Goal: Transaction & Acquisition: Obtain resource

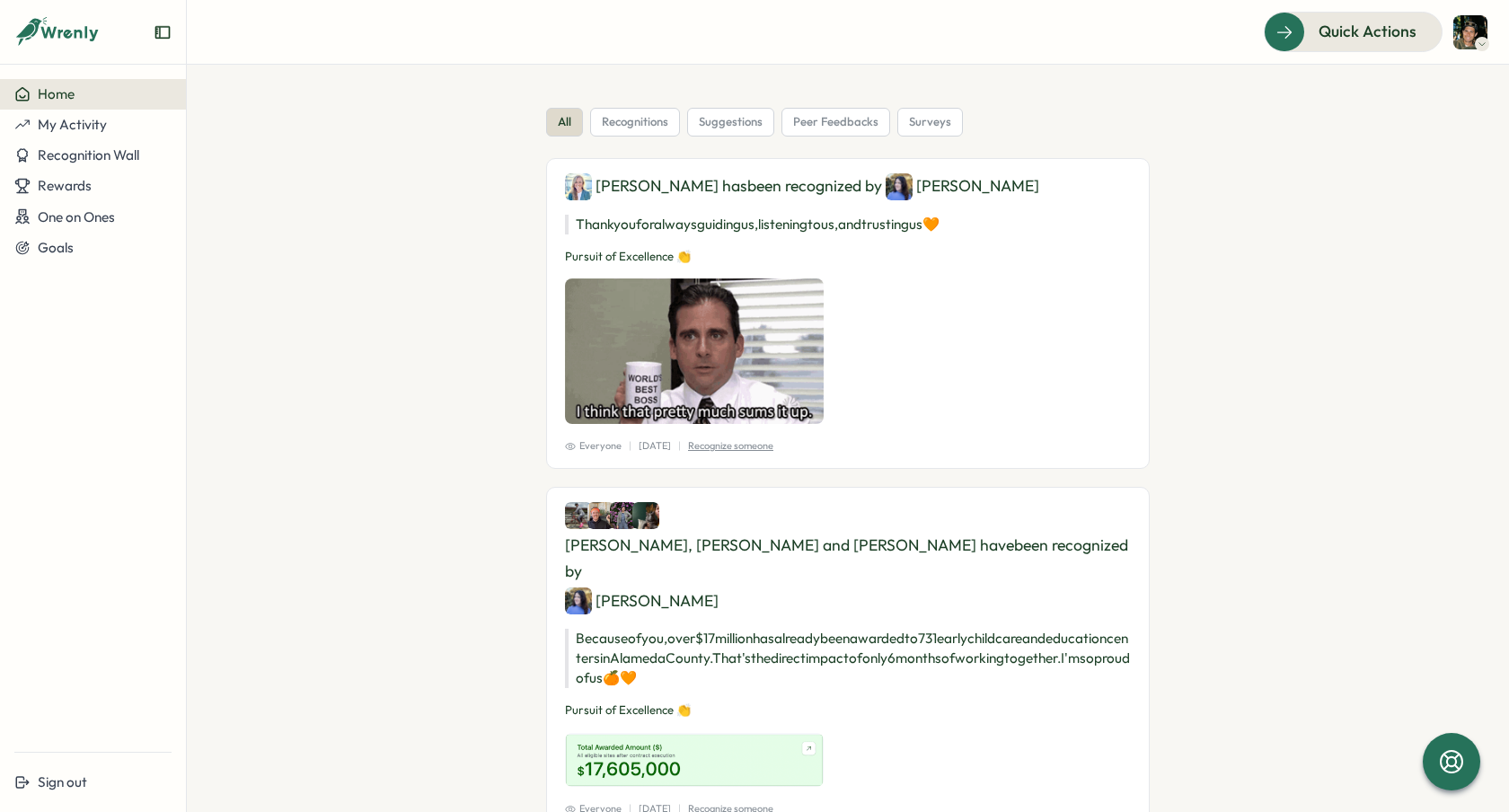
click at [75, 188] on span "Rewards" at bounding box center [64, 185] width 54 height 17
click at [216, 182] on div "Redeem Rewards" at bounding box center [243, 186] width 107 height 20
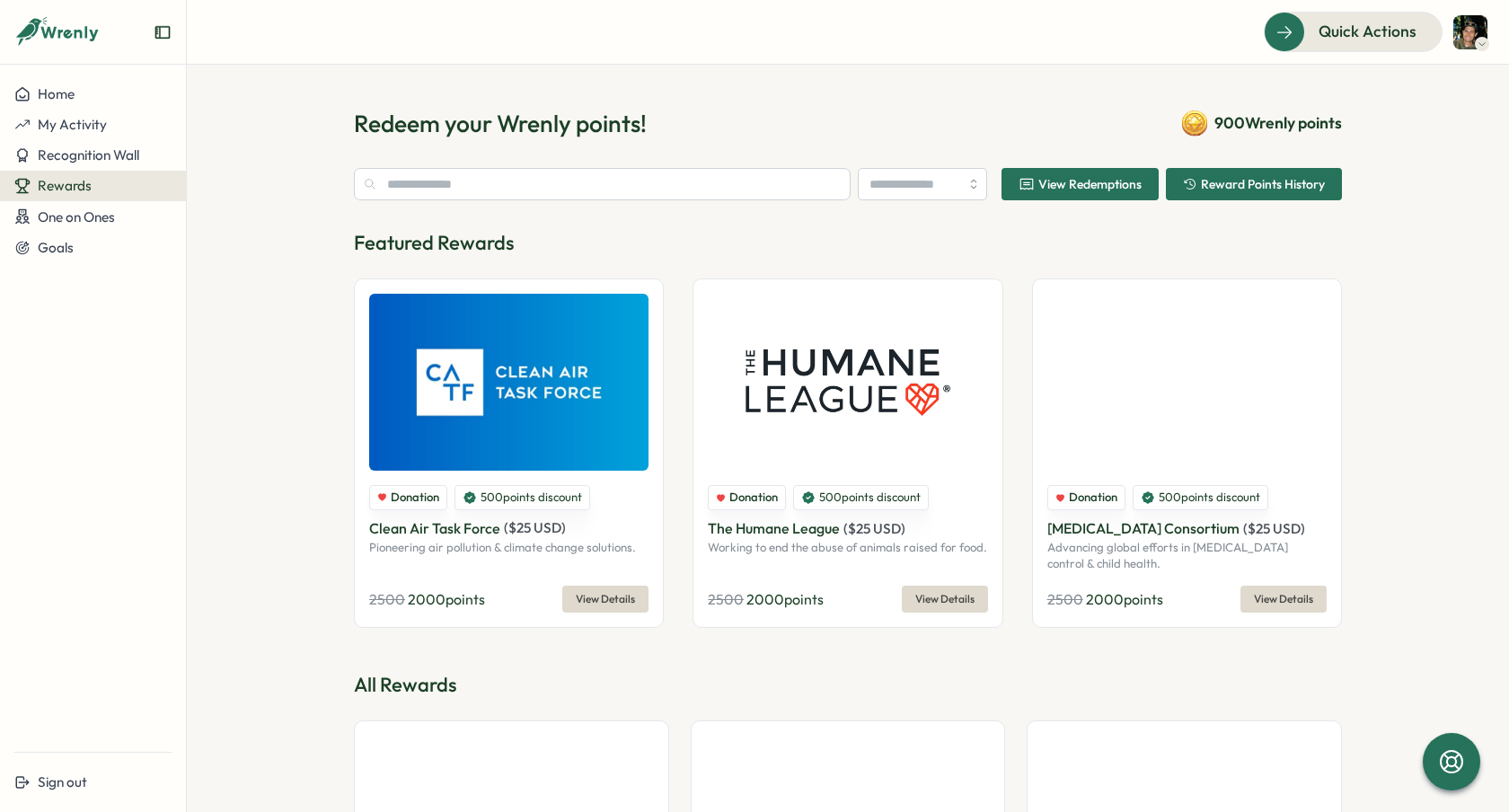
type input "**********"
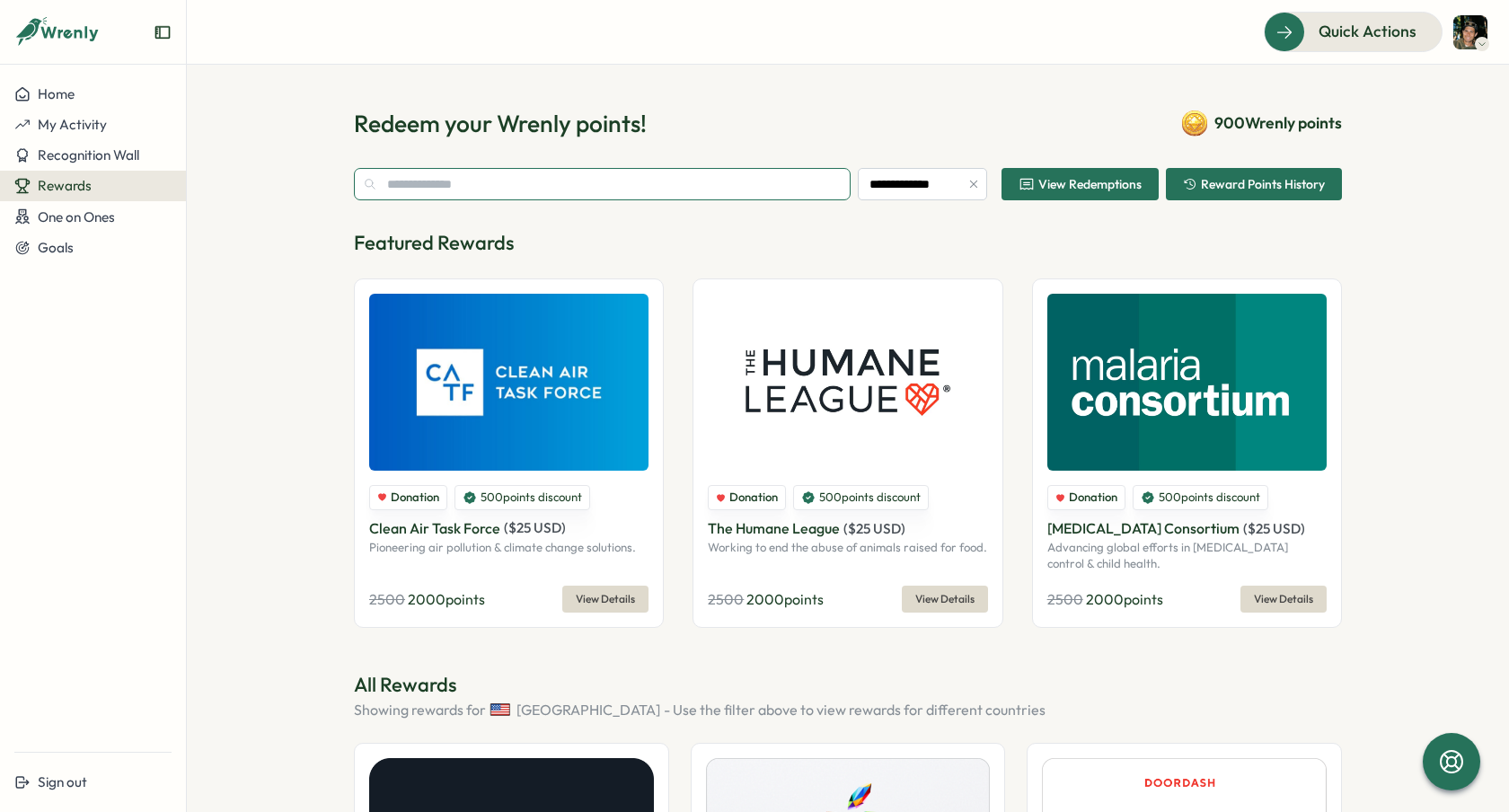
click at [443, 181] on input "text" at bounding box center [602, 184] width 496 height 33
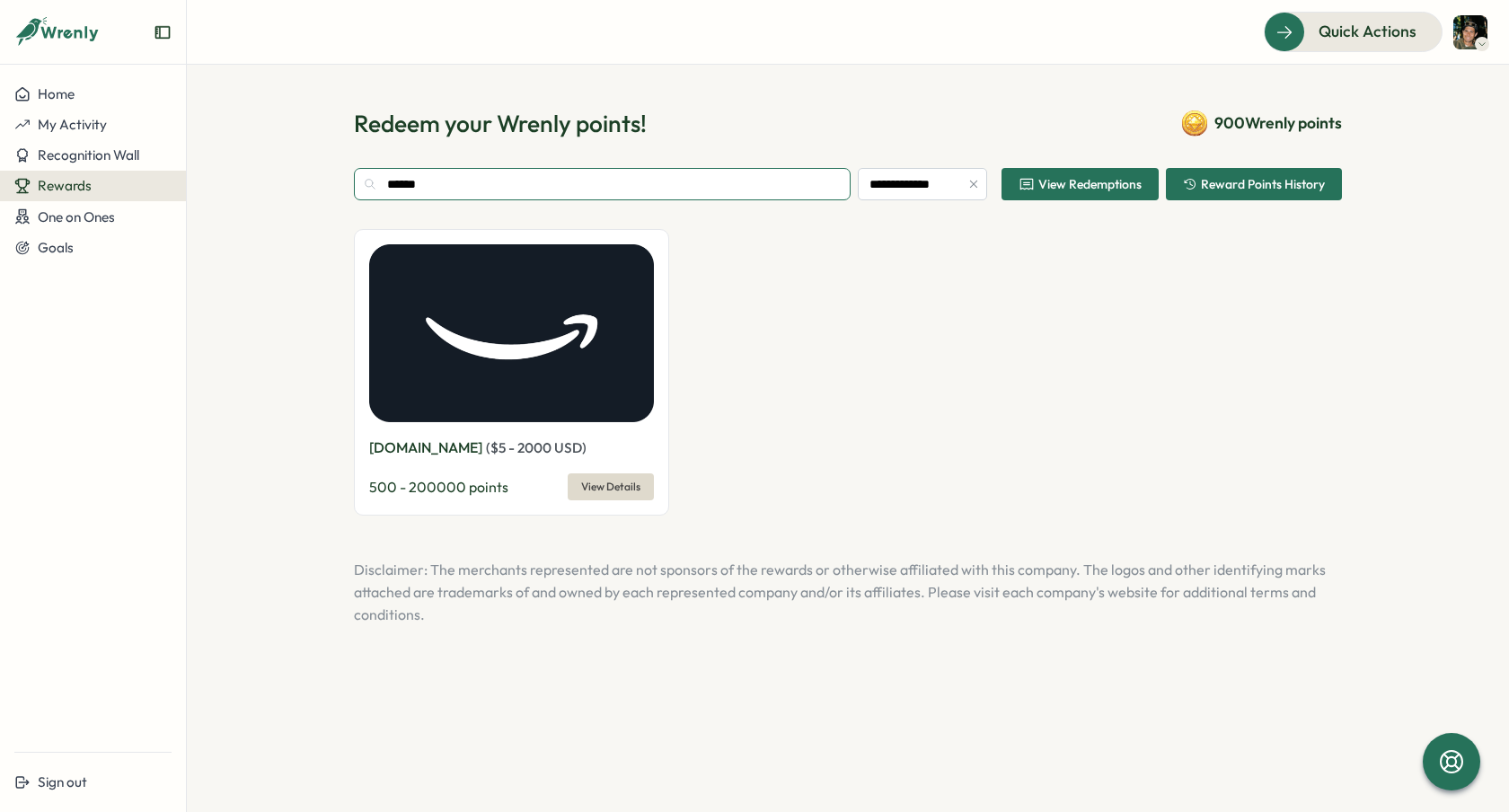
type input "******"
click at [547, 325] on img at bounding box center [511, 332] width 285 height 178
click at [602, 484] on span "View Details" at bounding box center [610, 487] width 59 height 25
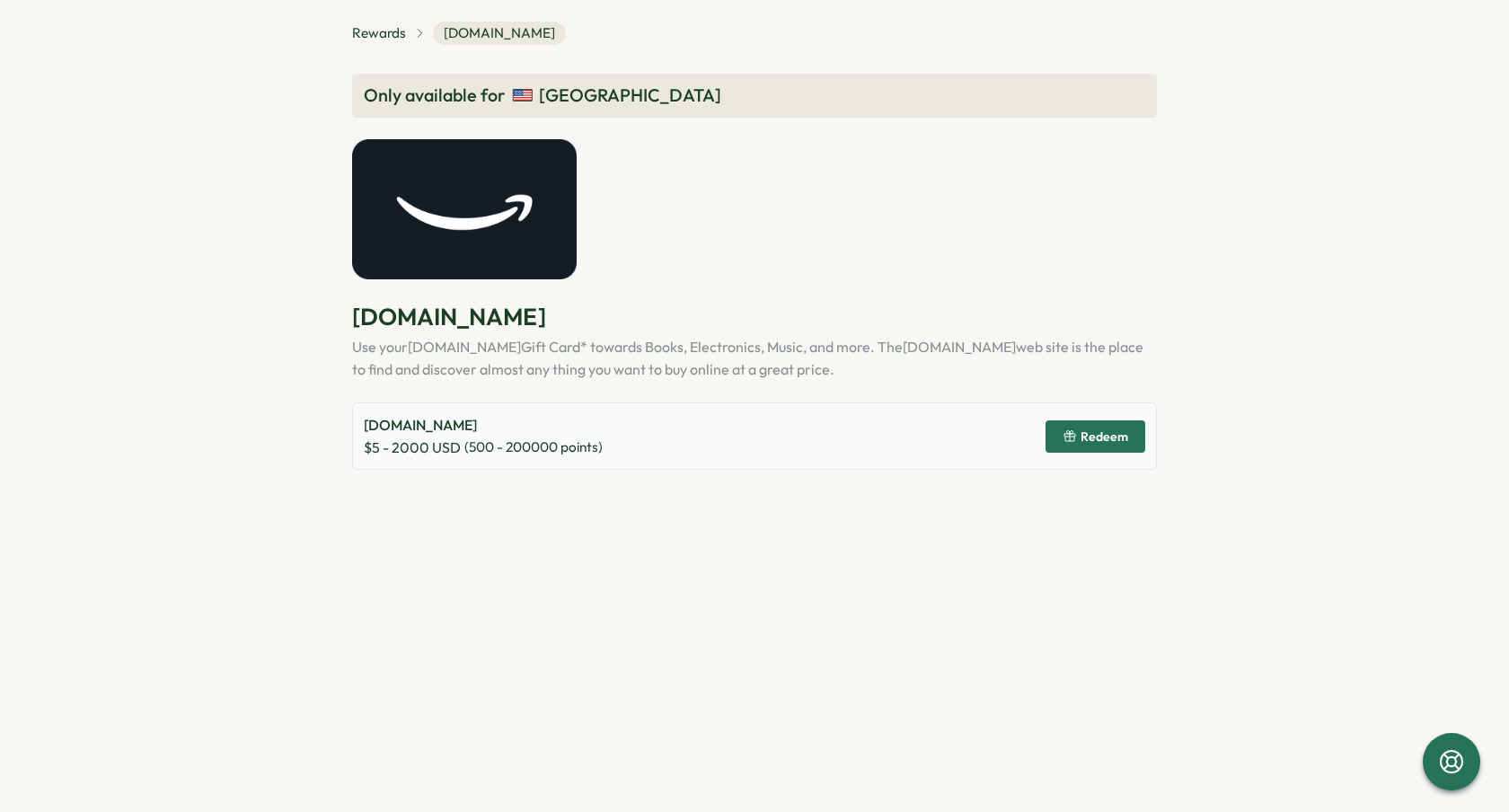
click at [1099, 438] on span "Redeem" at bounding box center [1104, 436] width 47 height 13
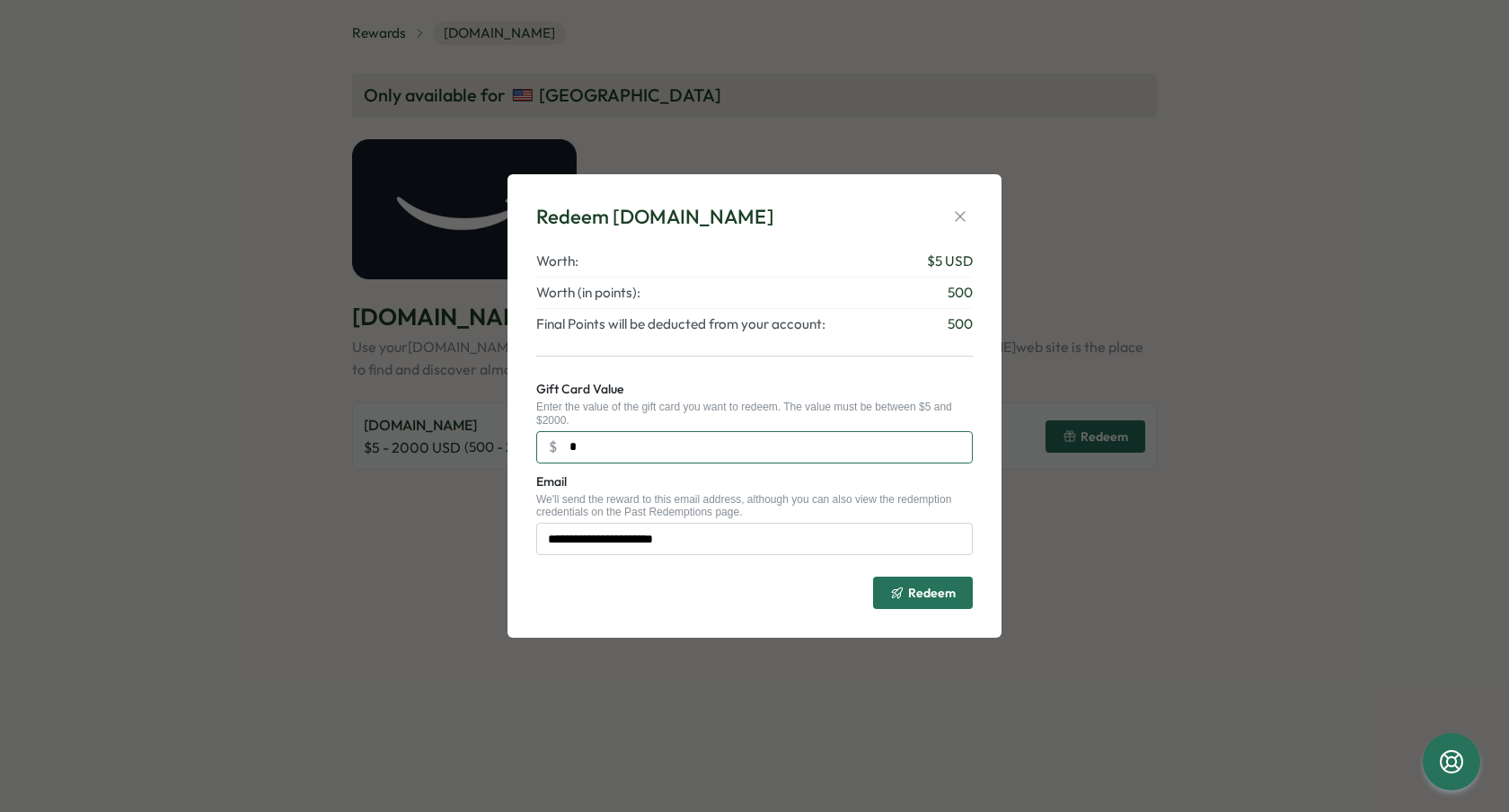
click at [622, 444] on input "*" at bounding box center [754, 447] width 436 height 33
type input "*"
click at [899, 587] on icon "submit" at bounding box center [897, 593] width 15 height 15
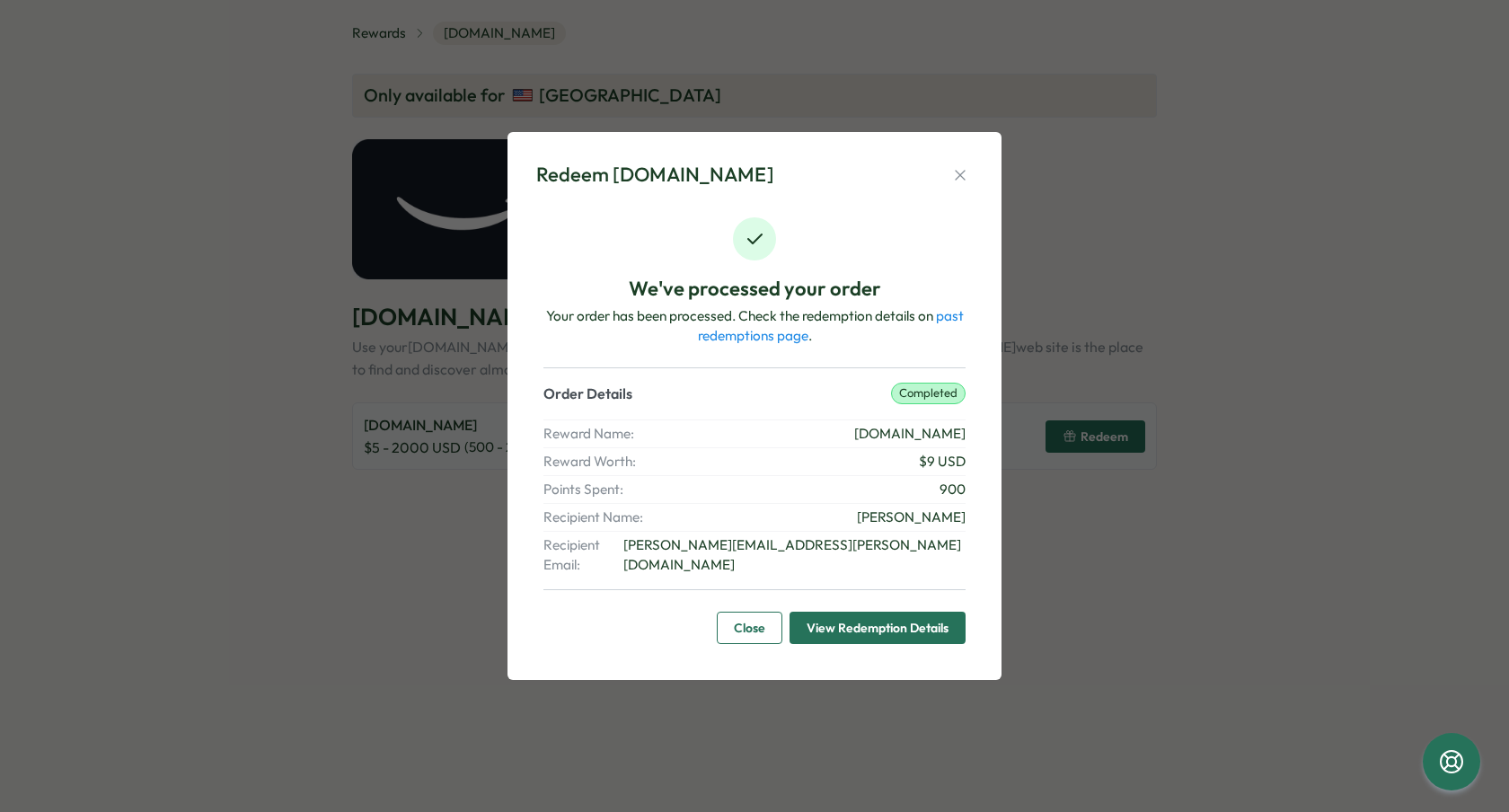
click at [856, 613] on span "View Redemption Details" at bounding box center [878, 628] width 142 height 31
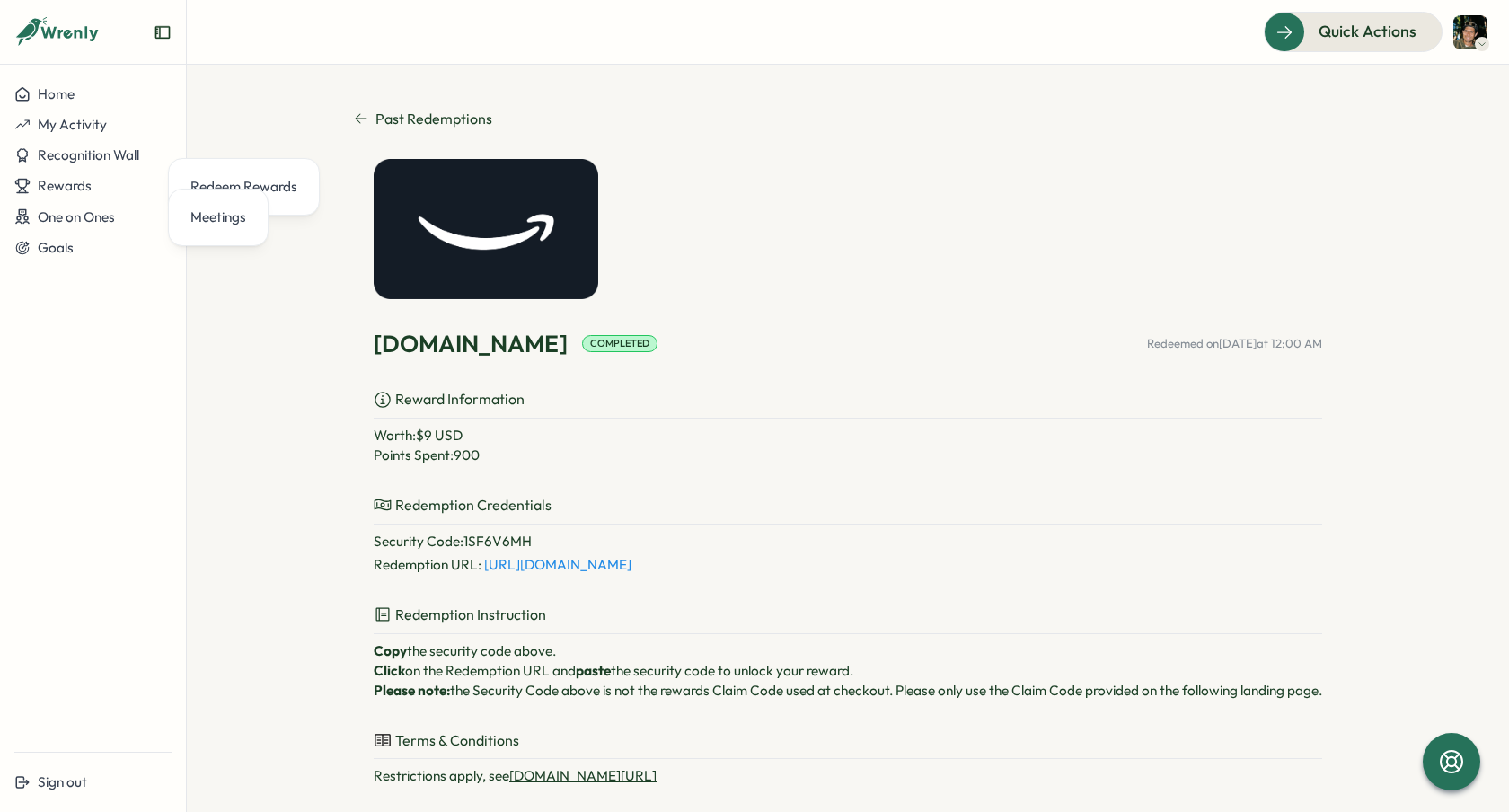
click at [531, 565] on link "[URL][DOMAIN_NAME]" at bounding box center [558, 563] width 148 height 17
drag, startPoint x: 526, startPoint y: 540, endPoint x: 456, endPoint y: 540, distance: 70.0
click at [456, 540] on p "Security Code : 1SF6V6MH" at bounding box center [847, 542] width 948 height 20
copy p "1SF6V6MH"
click at [90, 193] on span "Rewards" at bounding box center [64, 185] width 54 height 17
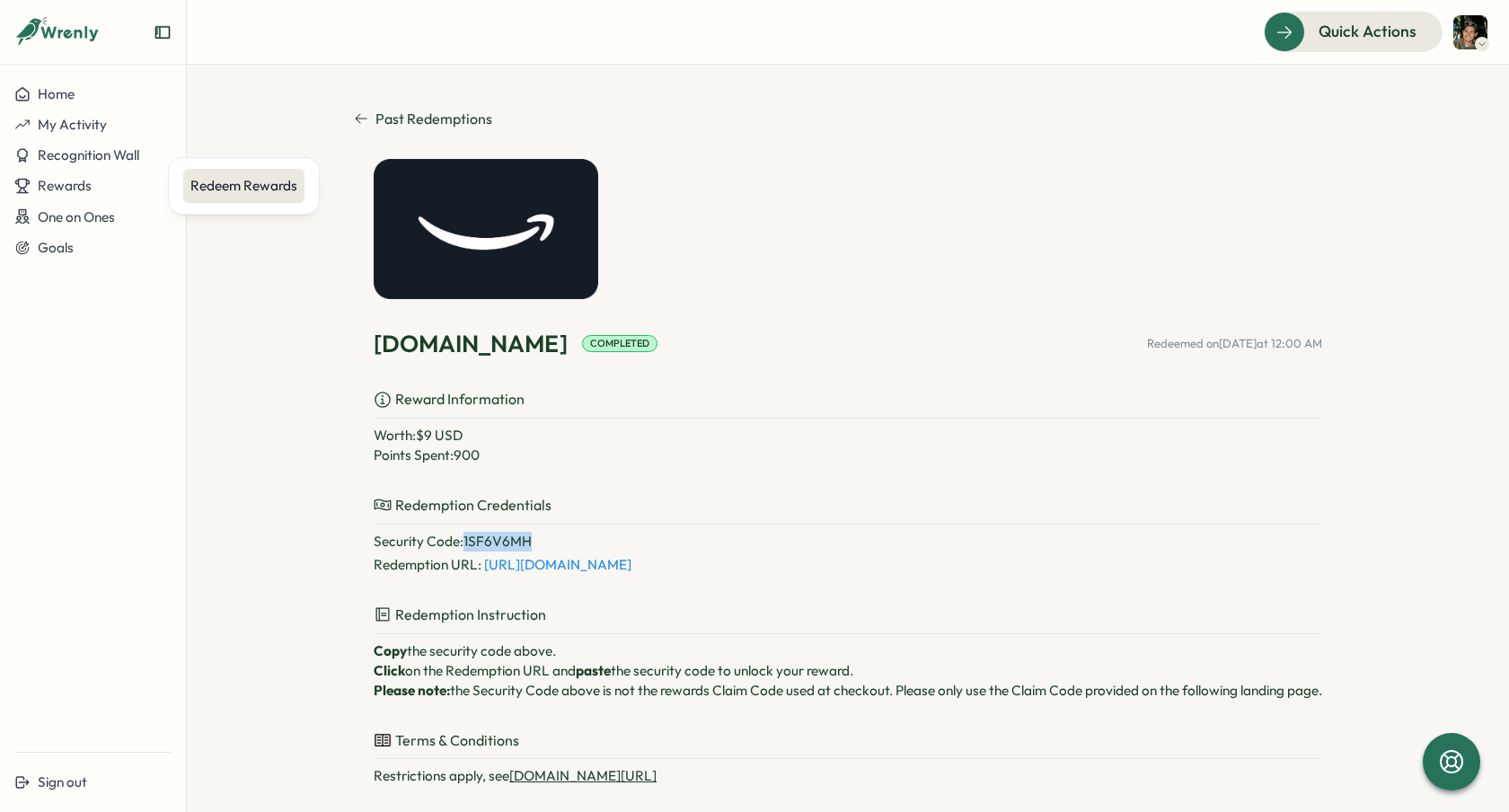
click at [233, 190] on div "Redeem Rewards" at bounding box center [243, 186] width 107 height 20
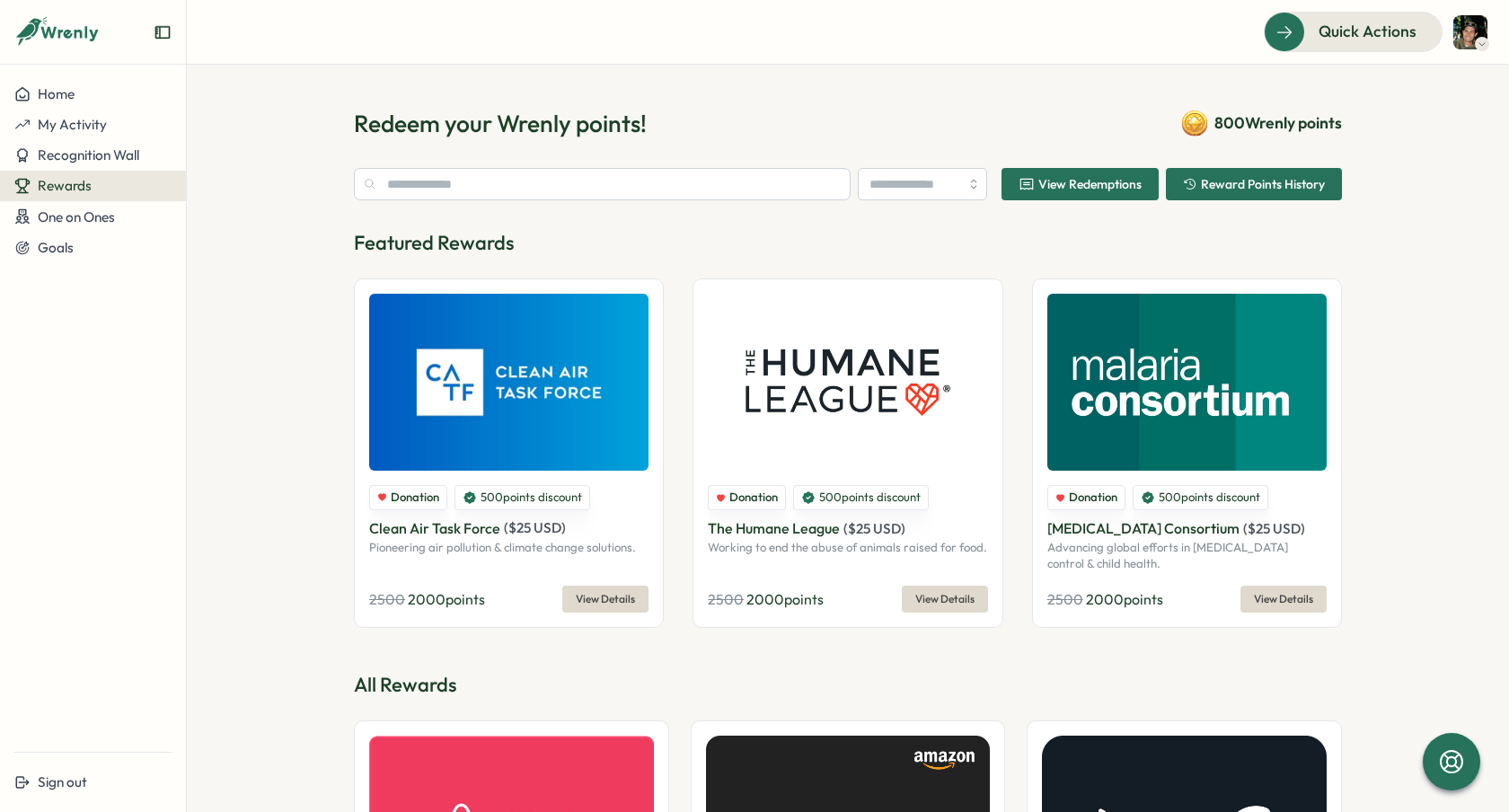
type input "**********"
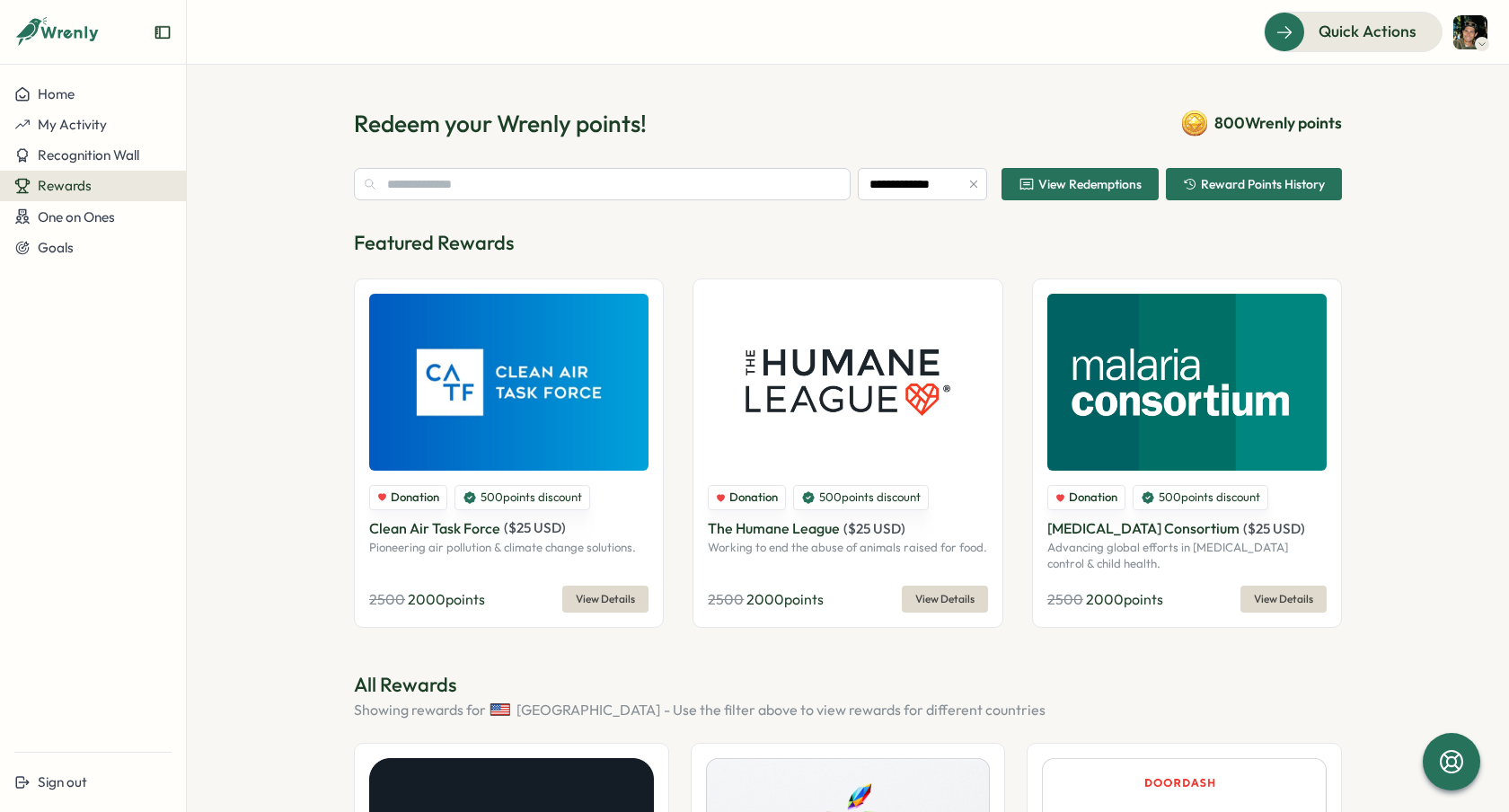
click at [1076, 176] on span "View Redemptions" at bounding box center [1079, 184] width 123 height 31
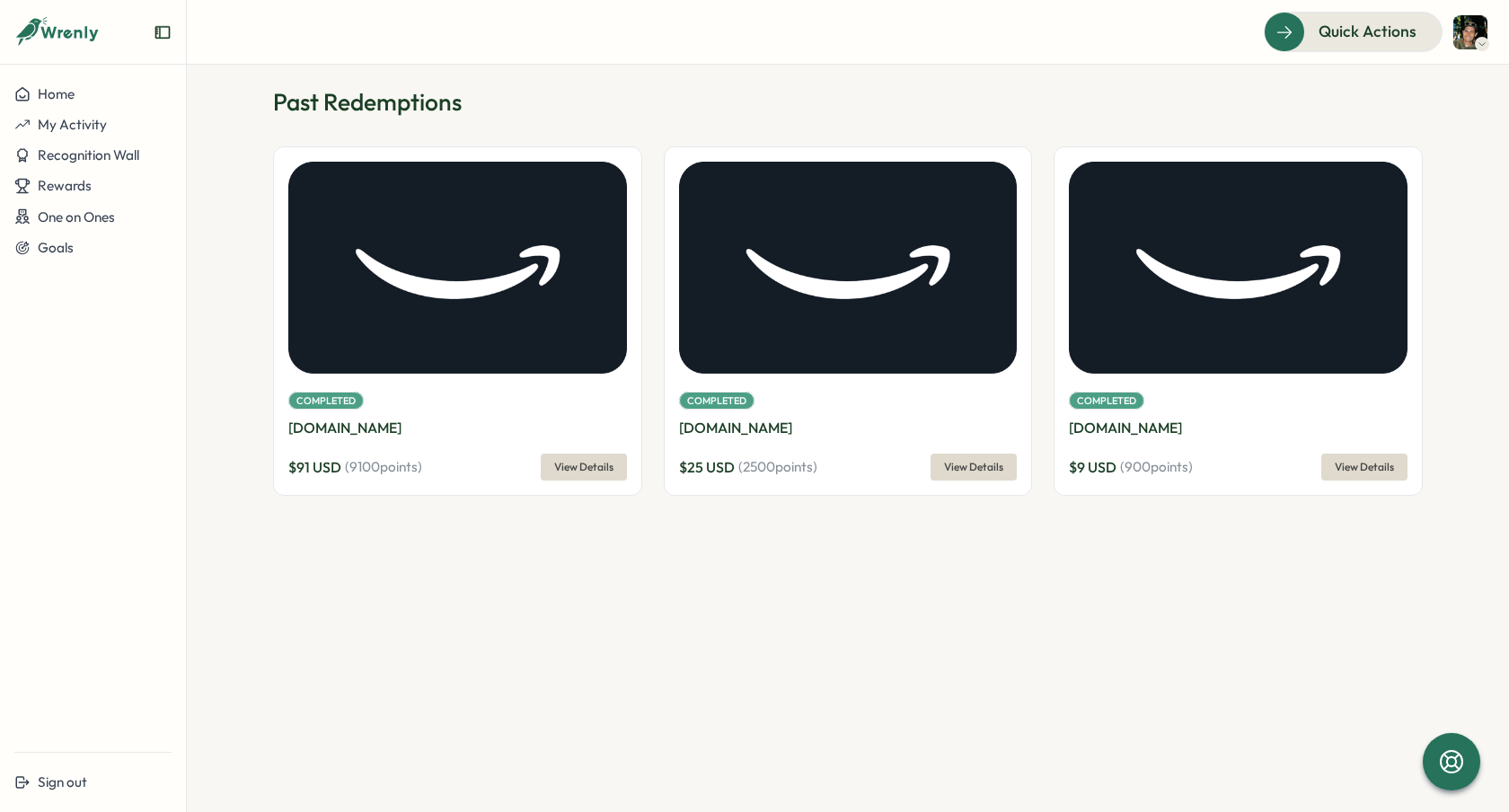
click at [462, 326] on img at bounding box center [458, 268] width 339 height 211
click at [48, 182] on span "Rewards" at bounding box center [64, 185] width 54 height 17
click at [231, 172] on div "Redeem Rewards" at bounding box center [243, 185] width 121 height 34
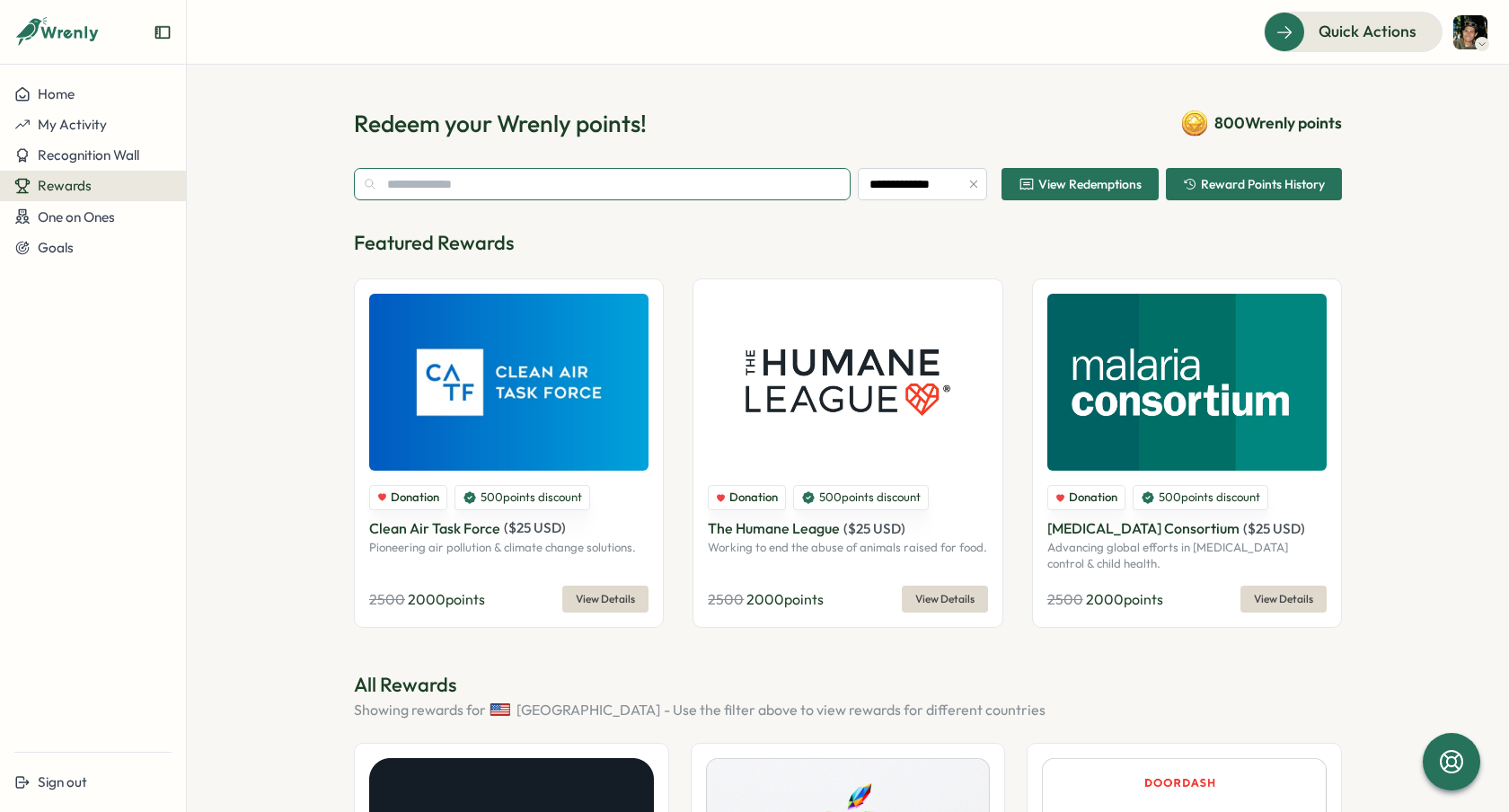
click at [512, 181] on input "text" at bounding box center [602, 184] width 496 height 33
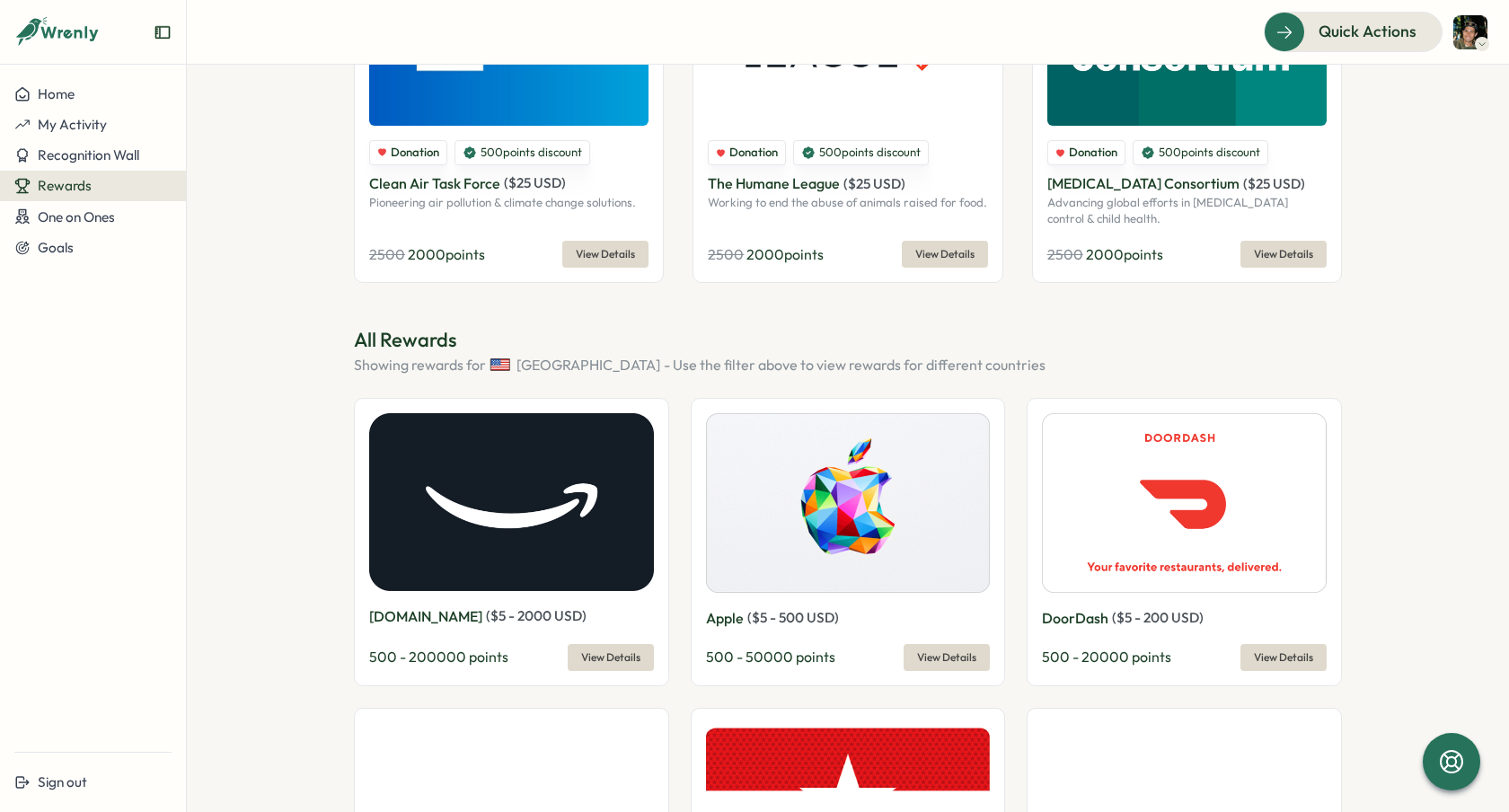
scroll to position [538, 0]
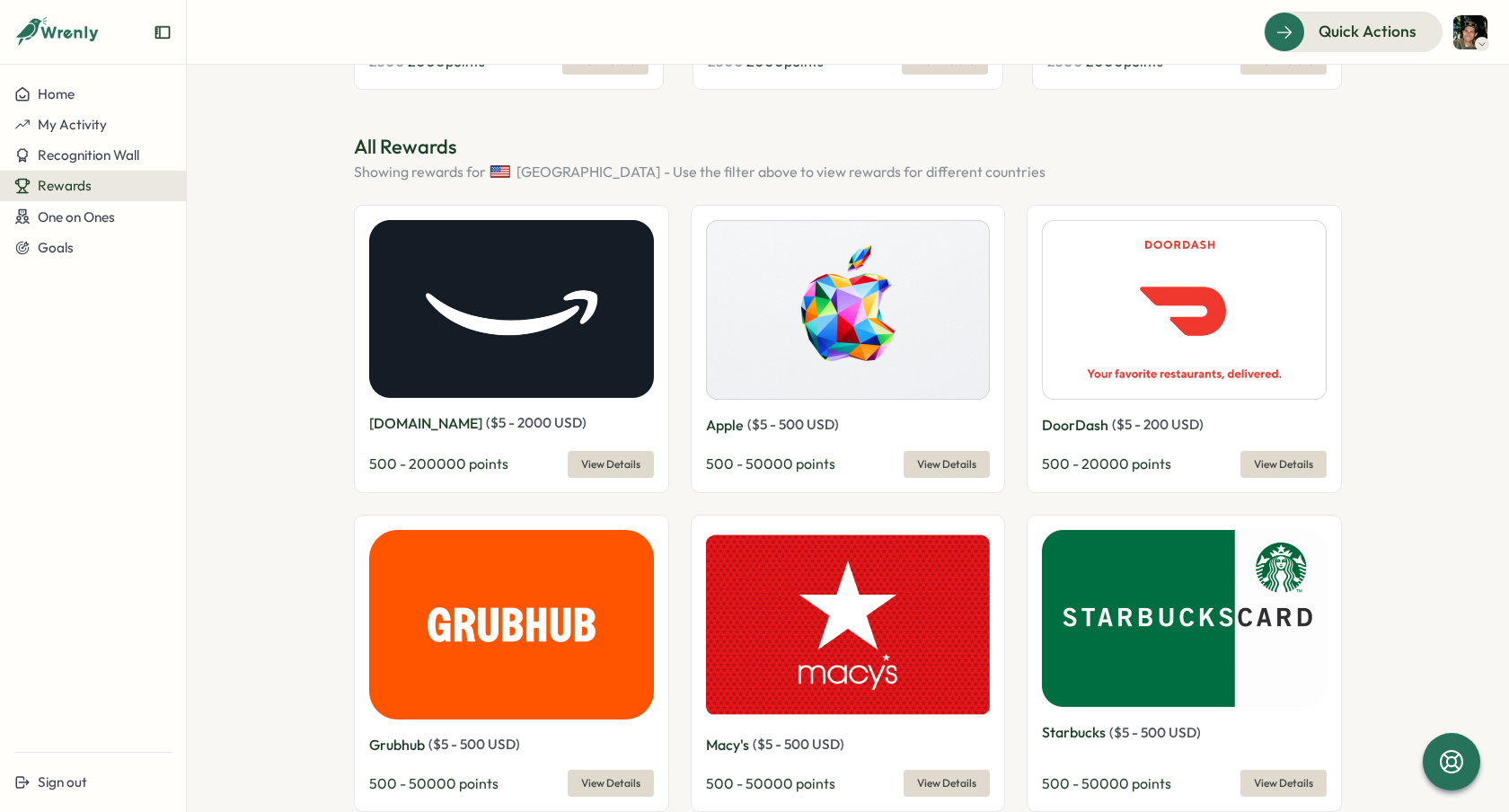
click at [594, 465] on span "View Details" at bounding box center [610, 464] width 59 height 25
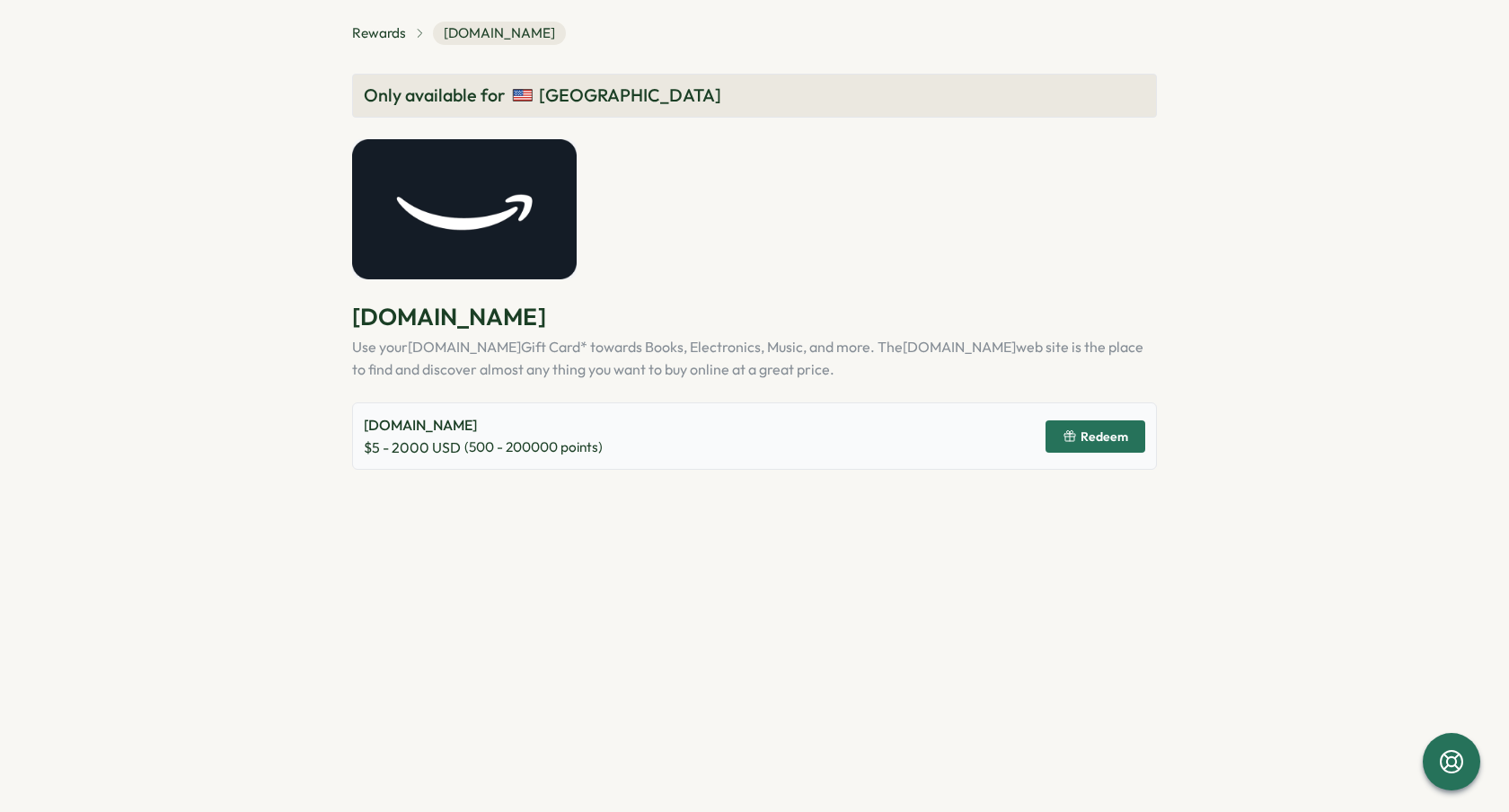
click at [1101, 449] on span "Redeem" at bounding box center [1096, 437] width 66 height 31
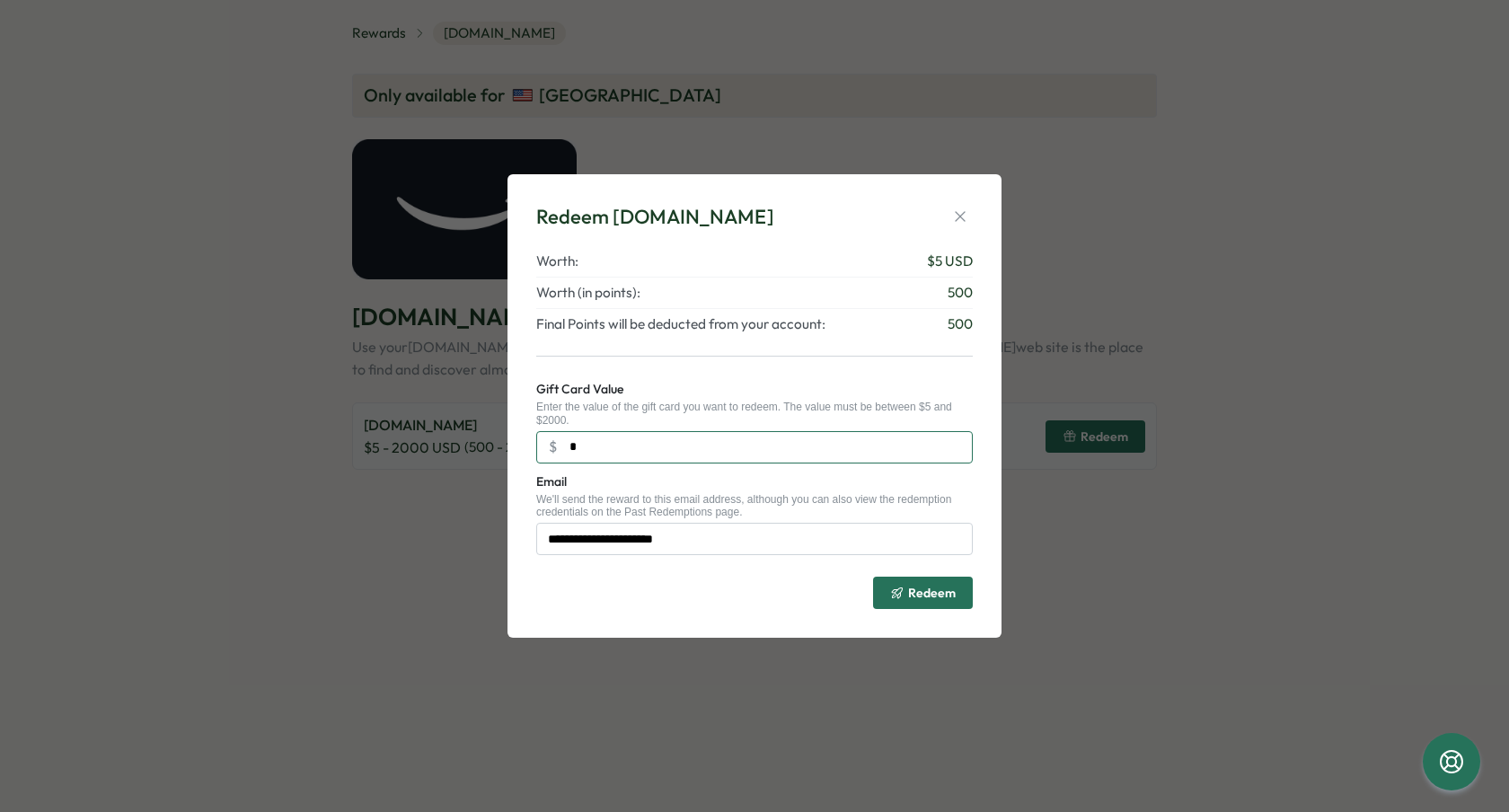
click at [631, 451] on input "*" at bounding box center [754, 447] width 436 height 33
type input "*"
click at [919, 596] on span "Redeem" at bounding box center [932, 593] width 47 height 13
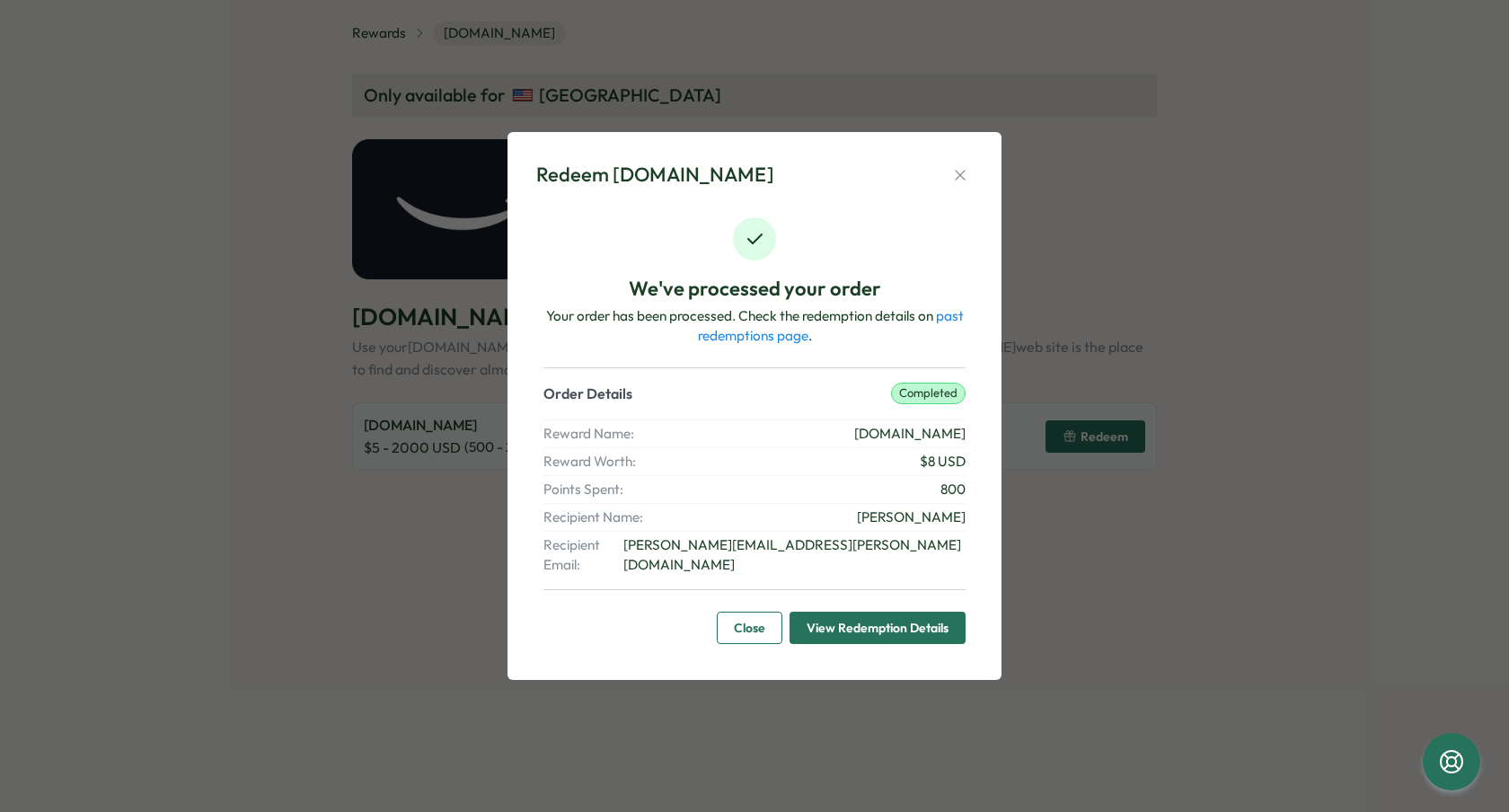
click at [864, 620] on span "View Redemption Details" at bounding box center [878, 628] width 142 height 31
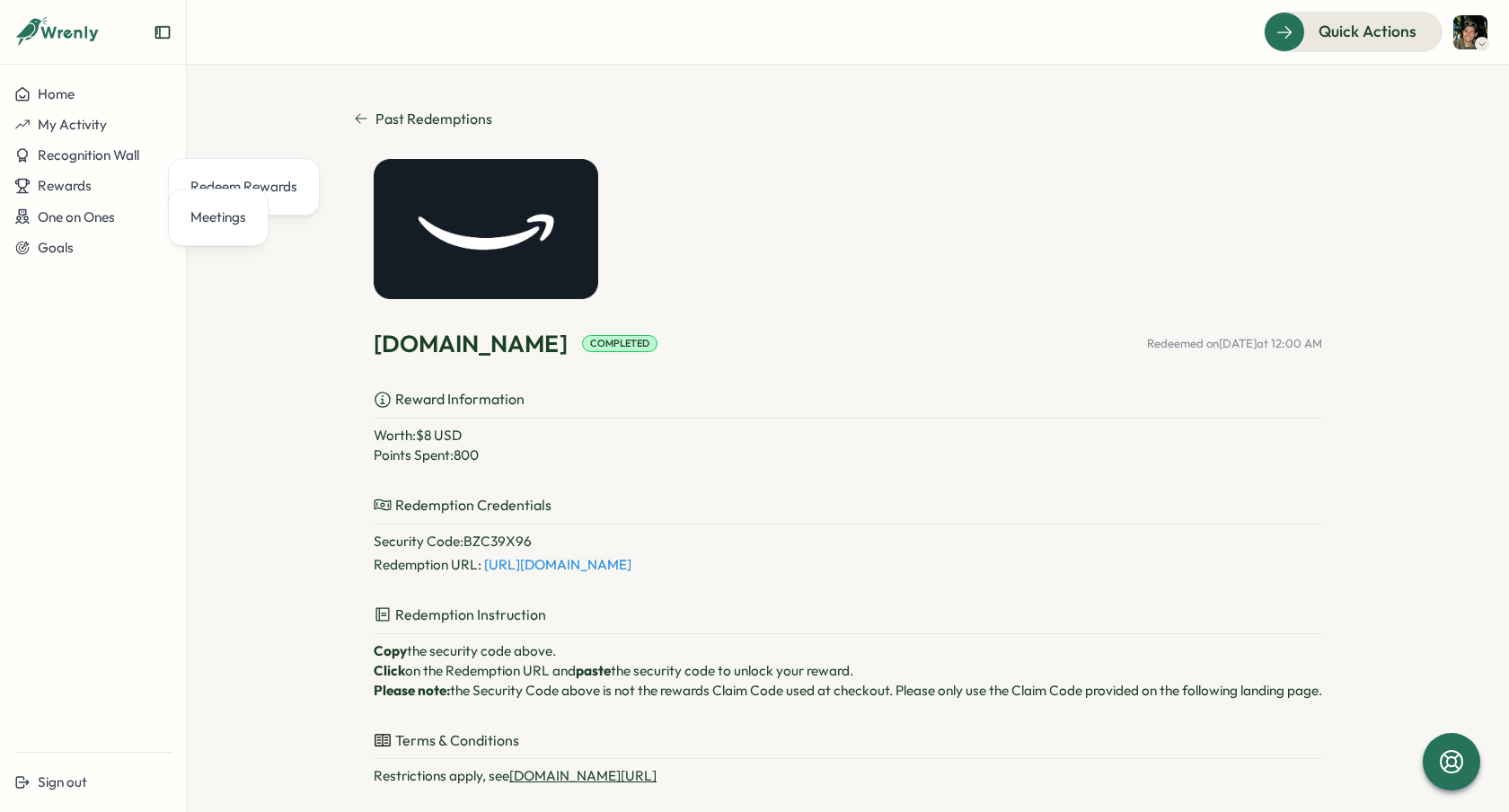
click at [624, 432] on p "Worth: $ 8 USD" at bounding box center [847, 435] width 948 height 20
click at [514, 563] on link "[URL][DOMAIN_NAME]" at bounding box center [558, 563] width 148 height 17
drag, startPoint x: 525, startPoint y: 539, endPoint x: 457, endPoint y: 542, distance: 68.1
click at [457, 542] on p "Security Code : BZC39X96" at bounding box center [847, 542] width 948 height 20
copy p "BZC39X96"
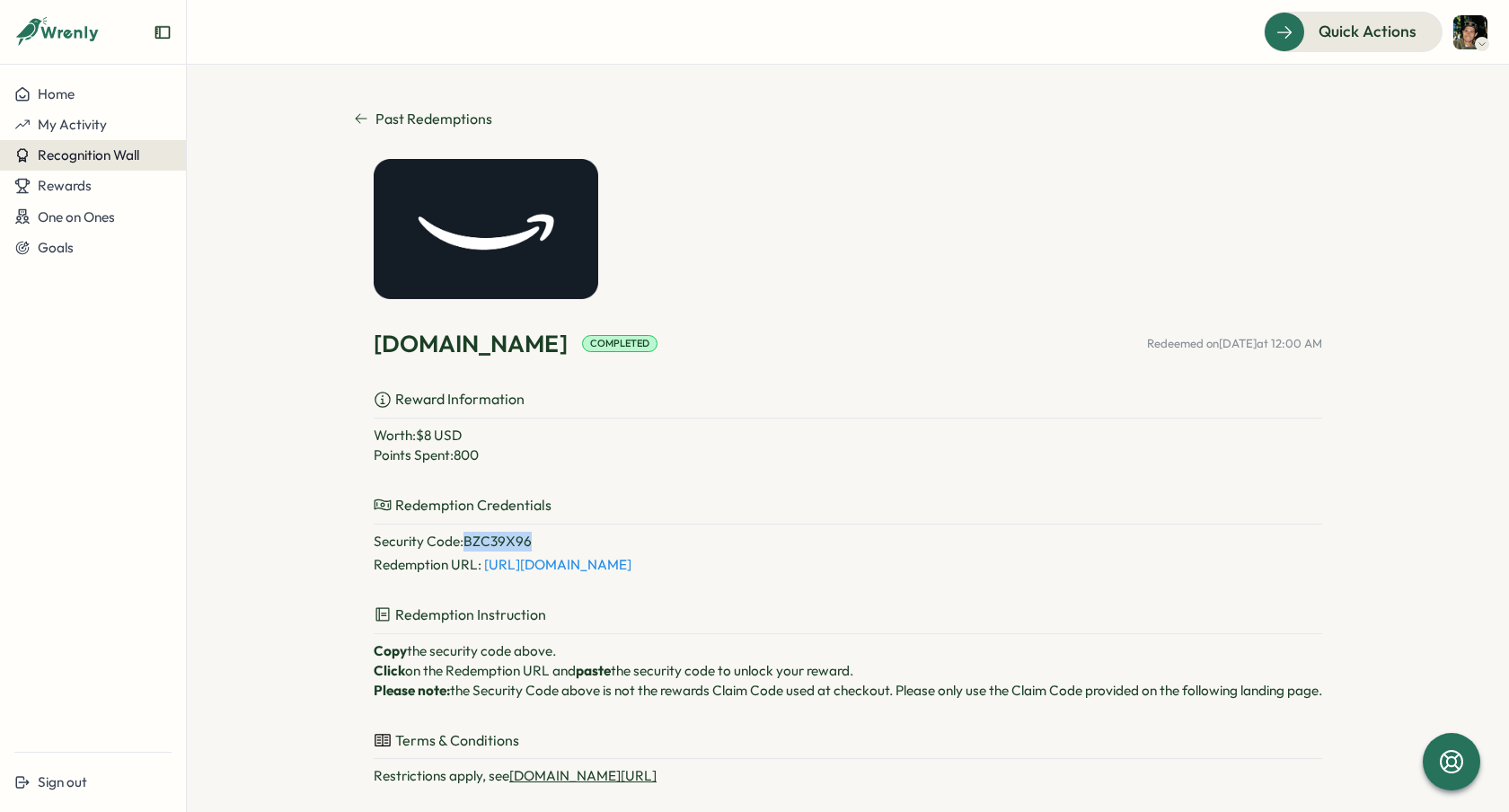
click at [108, 153] on span "Recognition Wall" at bounding box center [87, 155] width 101 height 17
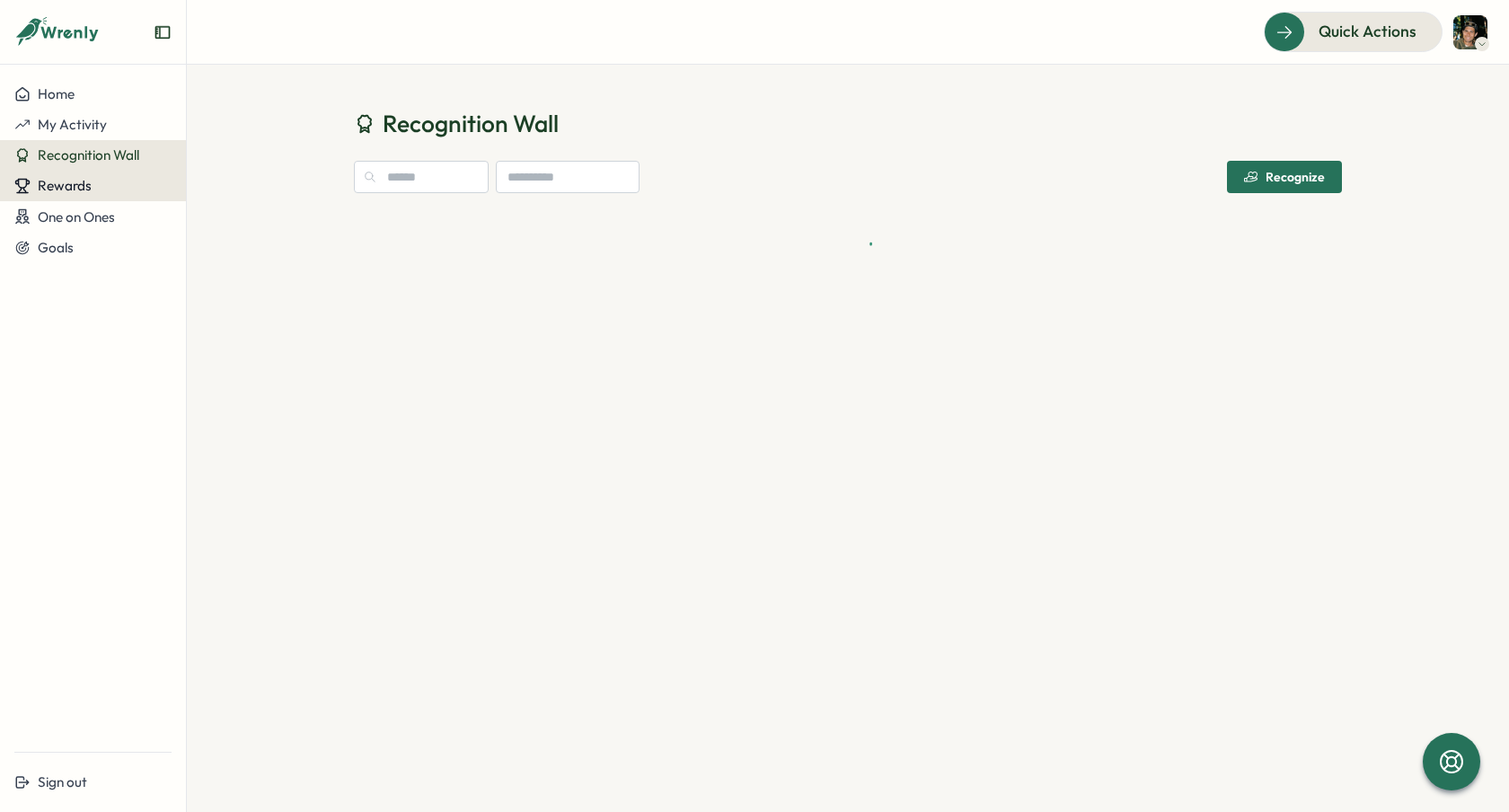
click at [97, 181] on div "Rewards" at bounding box center [93, 186] width 158 height 16
click at [221, 187] on div "Redeem Rewards" at bounding box center [243, 186] width 107 height 20
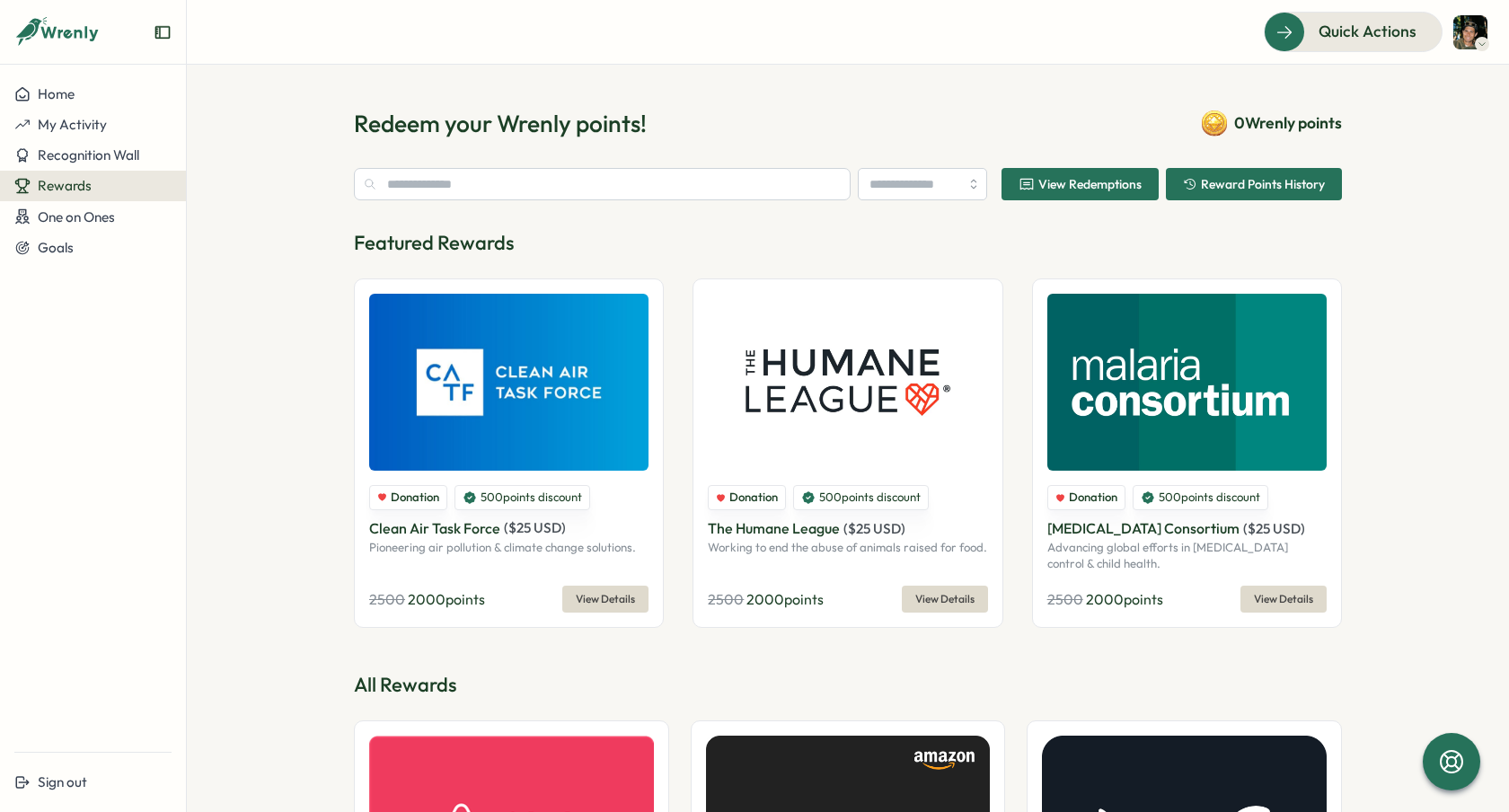
type input "**********"
